Goal: Find specific page/section: Find specific page/section

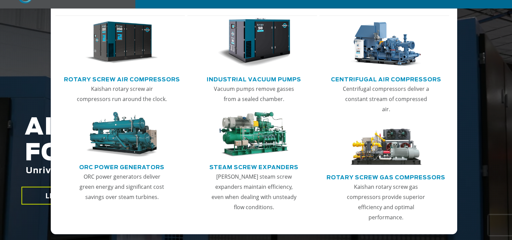
scroll to position [68, 0]
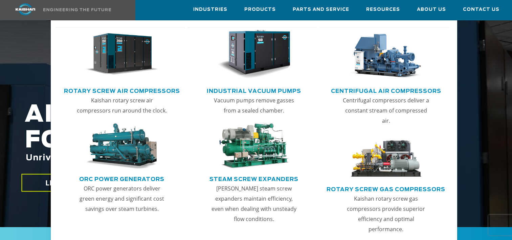
click at [173, 89] on link "Rotary Screw Air Compressors" at bounding box center [122, 90] width 116 height 10
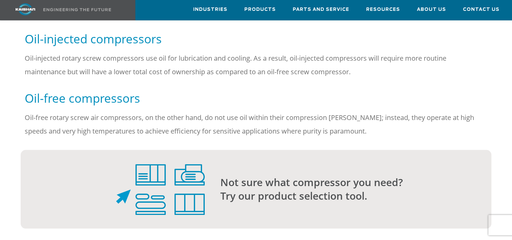
scroll to position [372, 0]
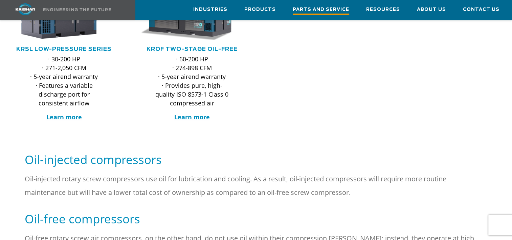
click at [328, 4] on link "Parts and Service" at bounding box center [321, 10] width 57 height 20
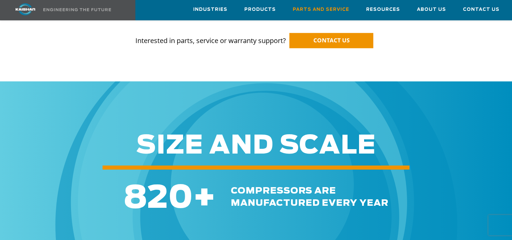
scroll to position [846, 0]
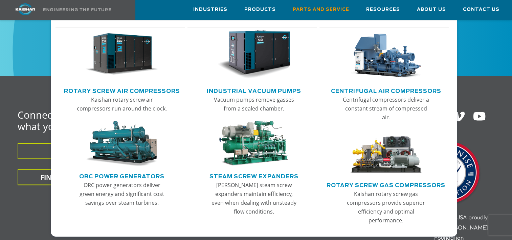
click at [289, 91] on link "Industrial Vacuum Pumps" at bounding box center [254, 90] width 94 height 10
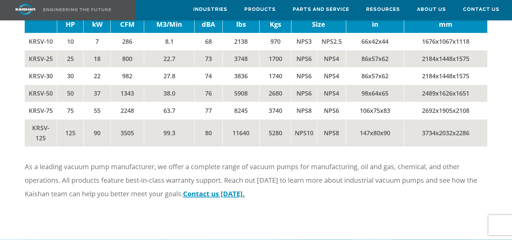
scroll to position [914, 0]
